Goal: Find specific page/section: Find specific page/section

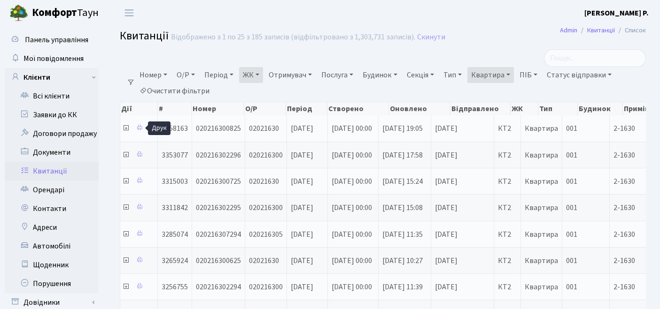
select select "295"
select select "25"
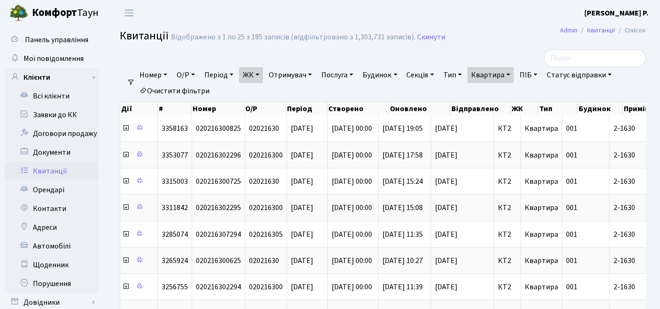
click at [193, 92] on link "Очистити фільтри" at bounding box center [174, 91] width 77 height 16
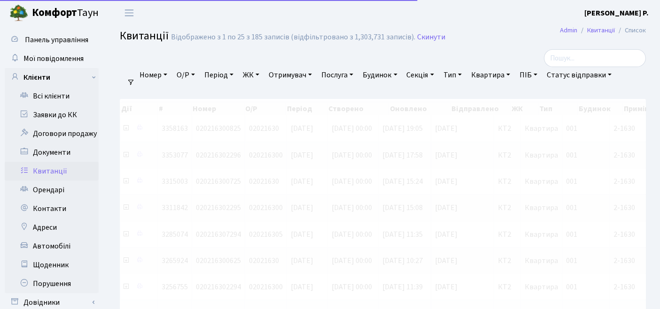
click at [256, 77] on link "ЖК" at bounding box center [251, 75] width 24 height 16
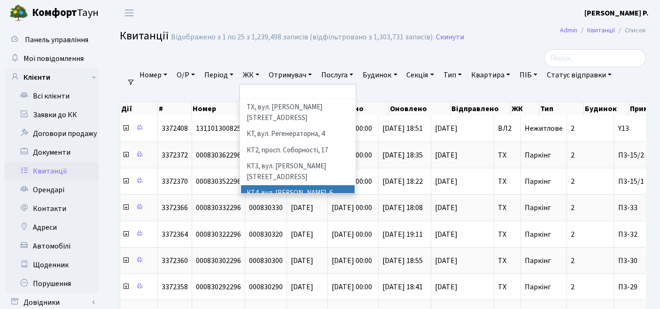
scroll to position [52, 0]
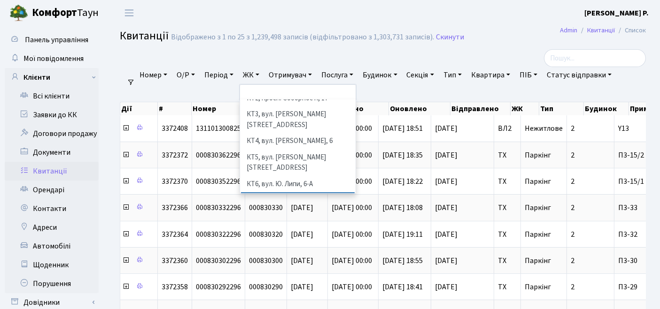
click at [270, 192] on li "КТ7, вул. [PERSON_NAME][STREET_ADDRESS]" at bounding box center [298, 205] width 114 height 27
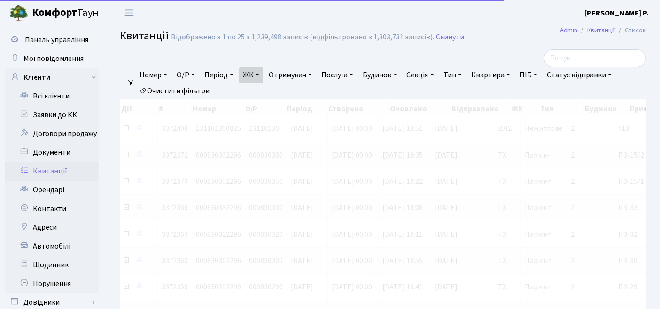
click at [498, 74] on link "Квартира" at bounding box center [490, 75] width 46 height 16
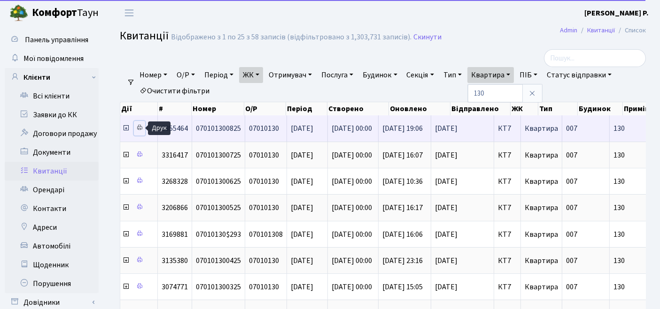
click at [140, 128] on icon at bounding box center [139, 127] width 7 height 7
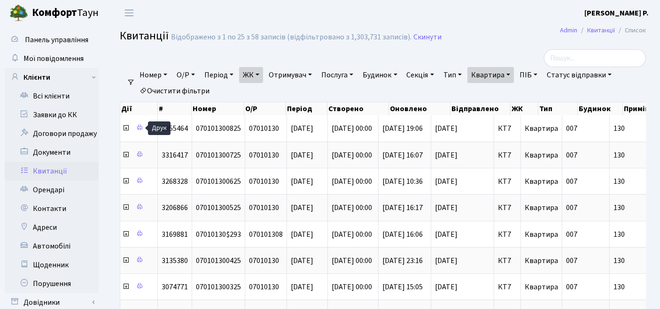
click at [253, 73] on link "ЖК" at bounding box center [251, 75] width 24 height 16
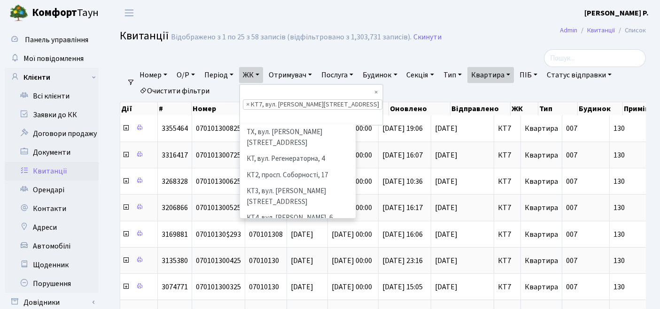
scroll to position [97, 0]
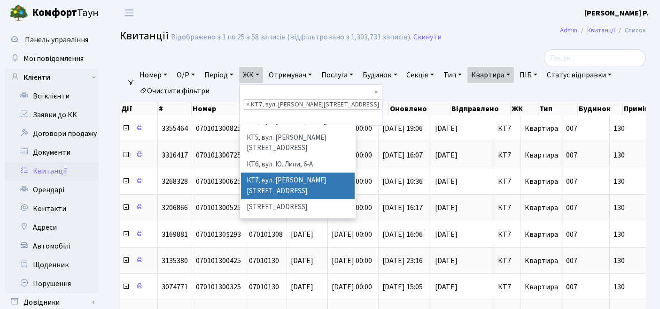
click at [184, 87] on link "Очистити фільтри" at bounding box center [174, 91] width 77 height 16
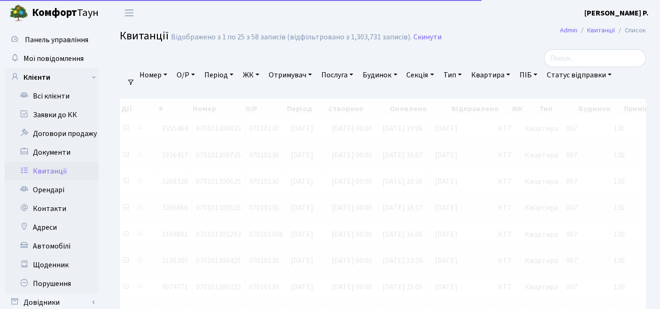
click at [256, 72] on link "ЖК" at bounding box center [251, 75] width 24 height 16
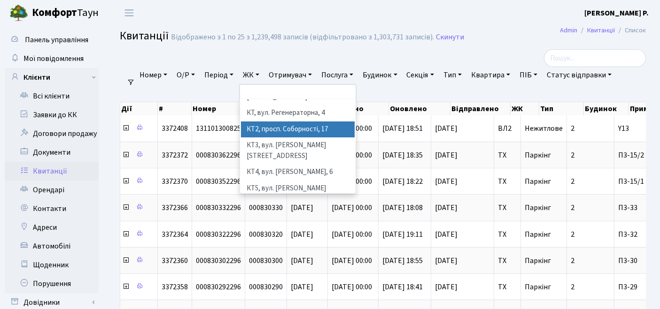
scroll to position [52, 0]
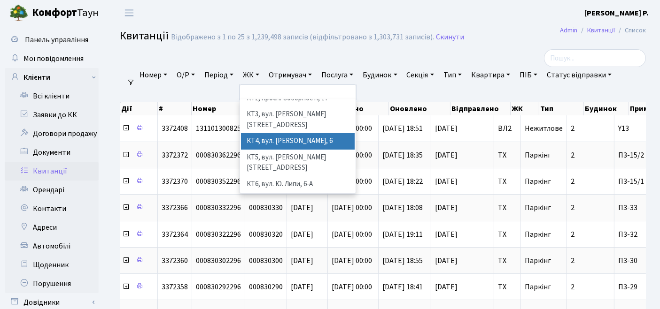
click at [282, 133] on li "КТ4, вул. [PERSON_NAME], 6" at bounding box center [298, 141] width 114 height 16
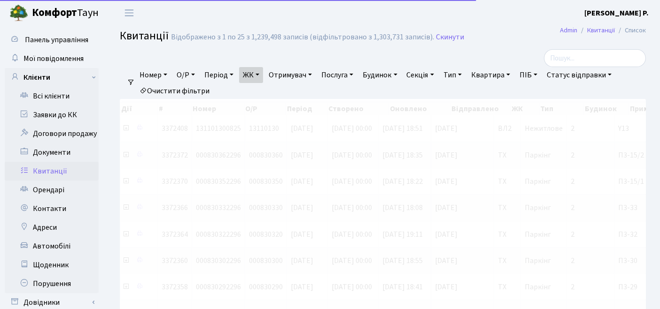
click at [493, 75] on link "Квартира" at bounding box center [490, 75] width 46 height 16
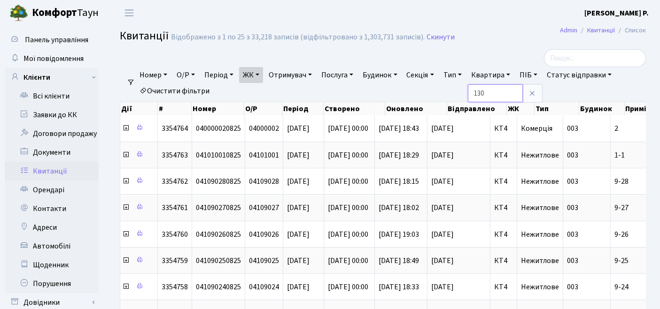
type input "130"
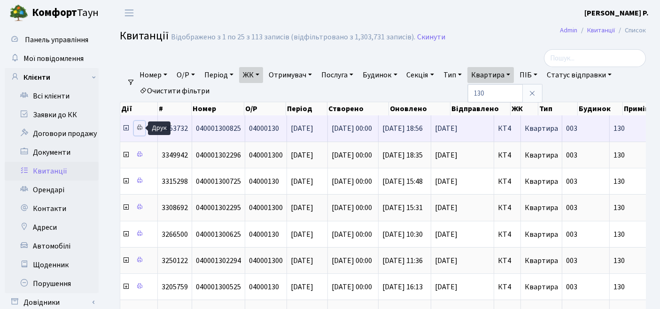
click at [139, 124] on icon at bounding box center [139, 127] width 7 height 7
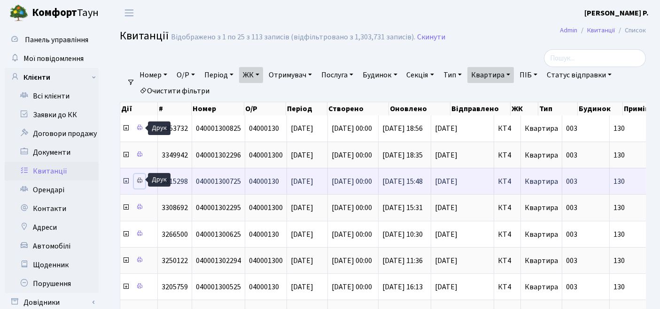
click at [138, 179] on icon at bounding box center [139, 180] width 7 height 7
